Goal: Task Accomplishment & Management: Manage account settings

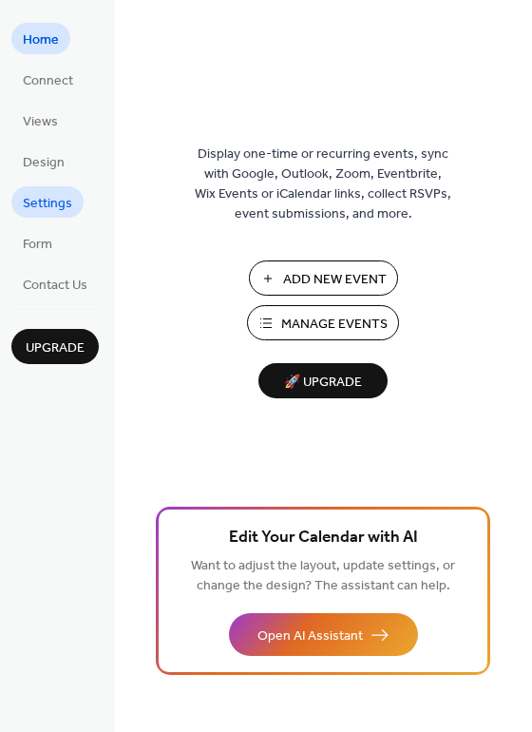
click at [50, 209] on span "Settings" at bounding box center [47, 204] width 49 height 20
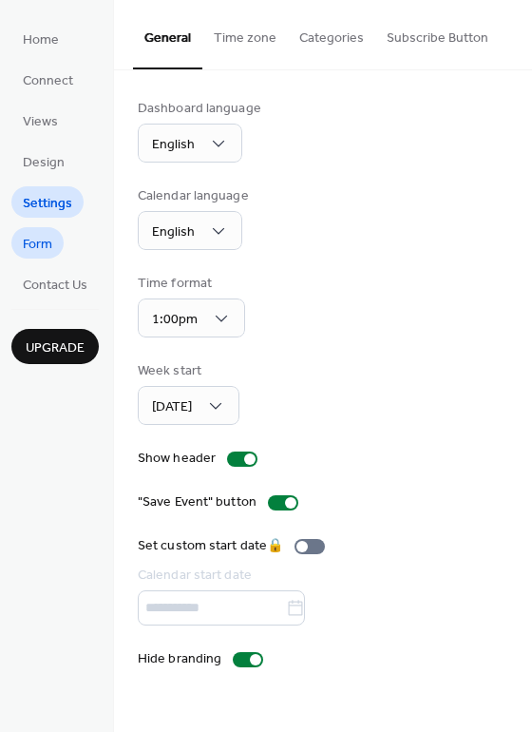
click at [30, 245] on span "Form" at bounding box center [37, 245] width 29 height 20
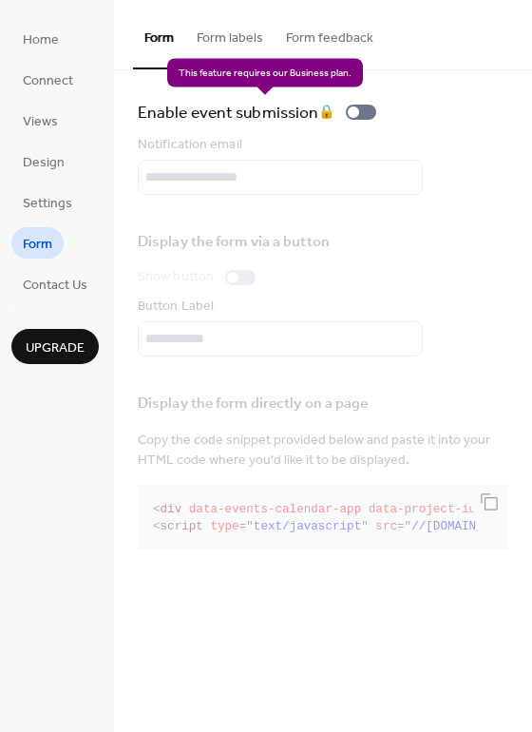
click at [373, 109] on div "Enable event submission 🔒" at bounding box center [261, 112] width 246 height 27
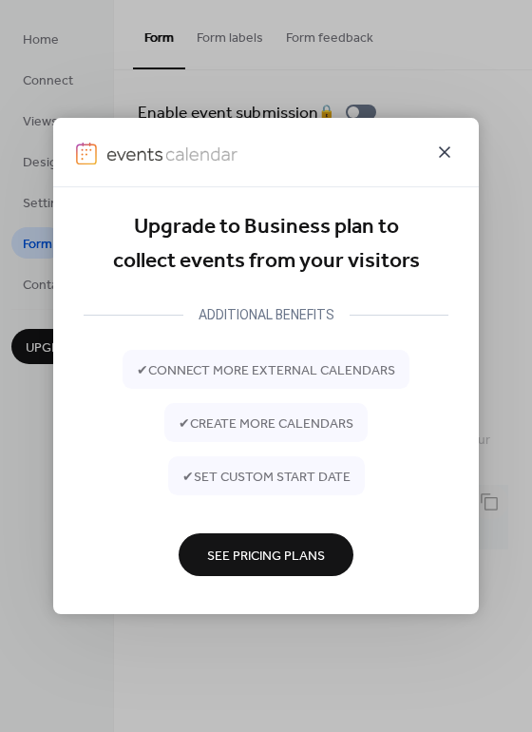
click at [449, 151] on icon at bounding box center [444, 152] width 23 height 23
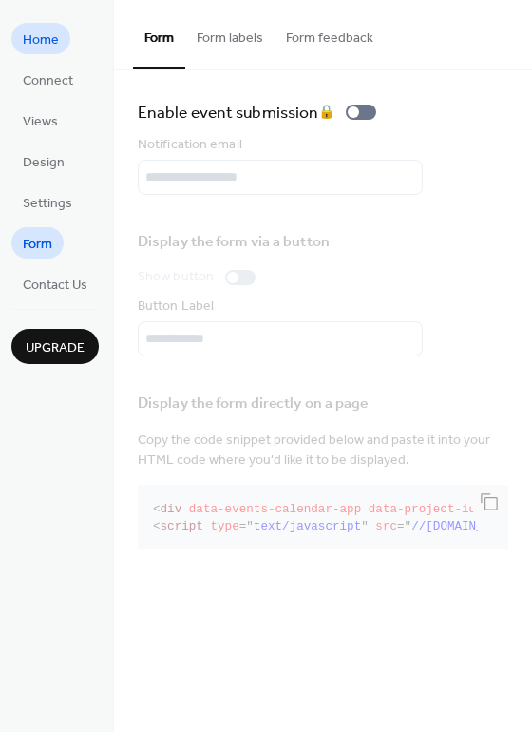
click at [44, 33] on span "Home" at bounding box center [41, 40] width 36 height 20
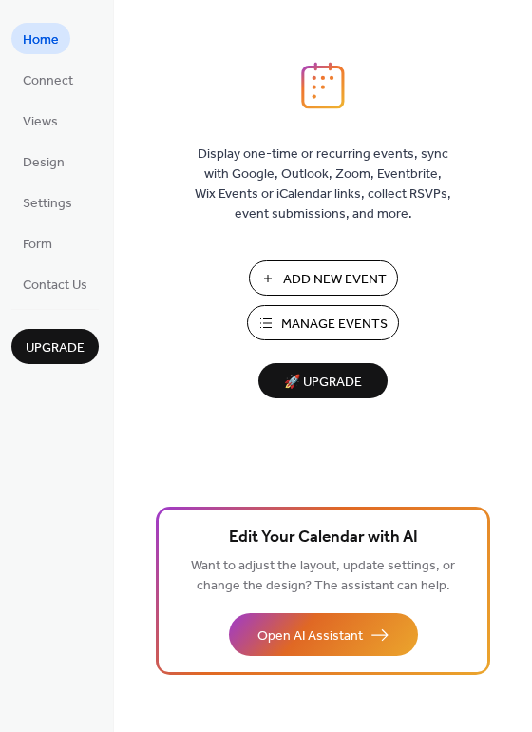
click at [338, 276] on span "Add New Event" at bounding box center [335, 280] width 104 height 20
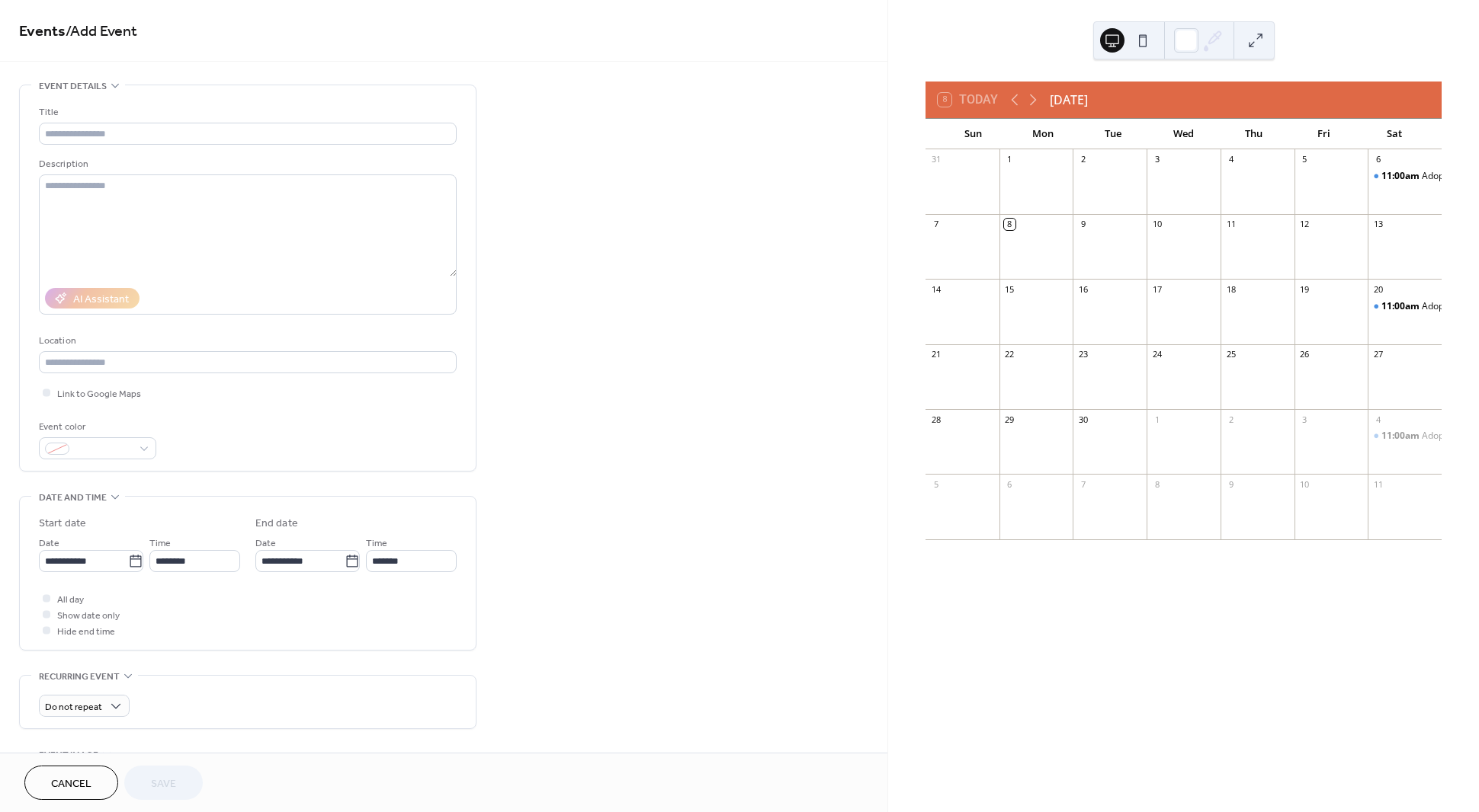
click at [78, 782] on span "Cancel" at bounding box center [71, 785] width 40 height 16
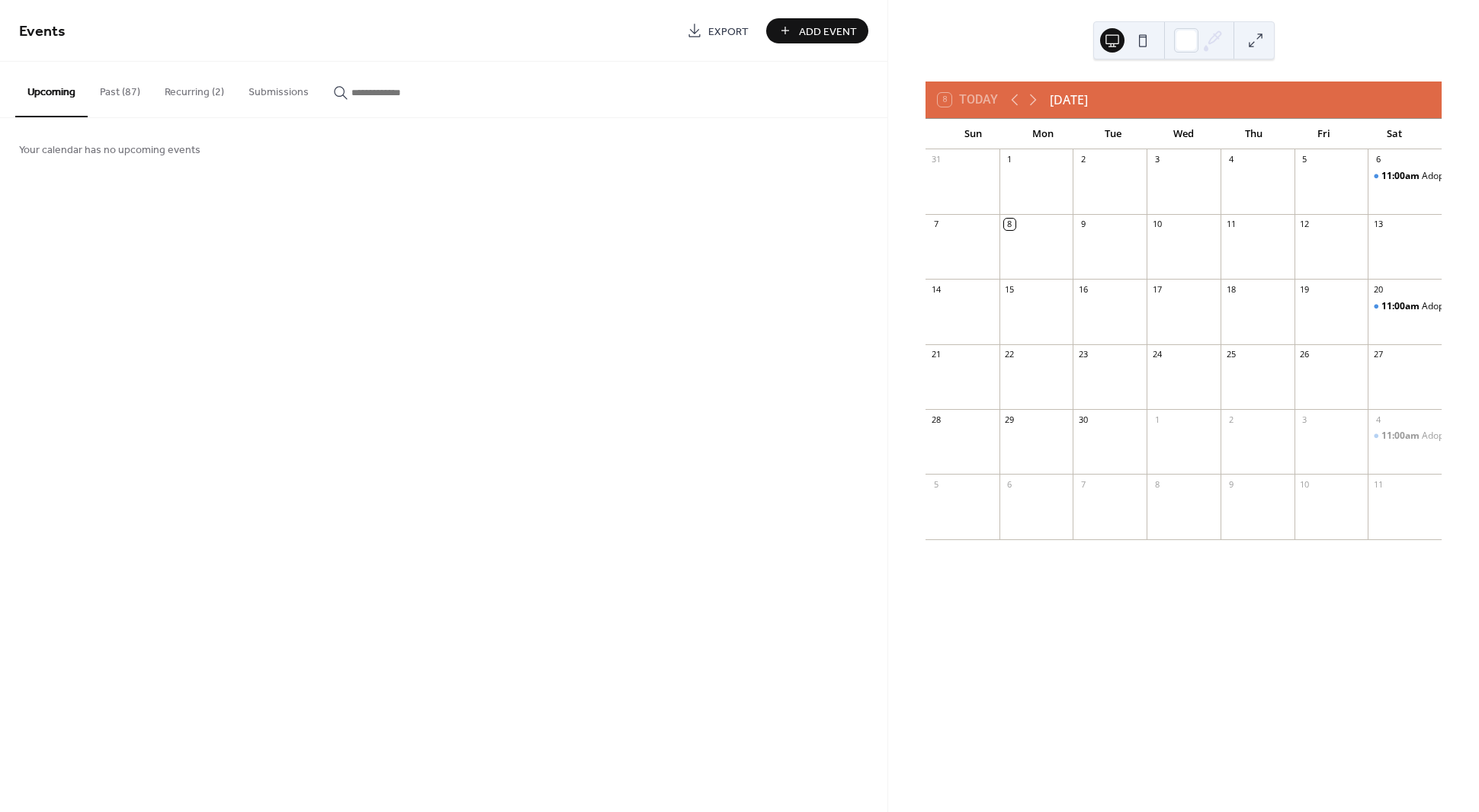
click at [124, 91] on button "Past (87)" at bounding box center [120, 88] width 65 height 54
